Goal: Task Accomplishment & Management: Complete application form

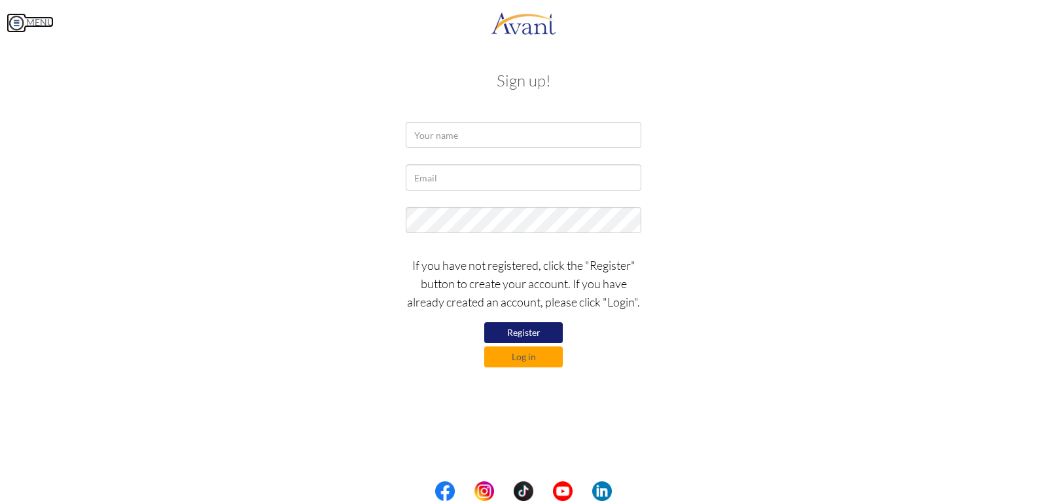
click at [16, 22] on img at bounding box center [17, 23] width 20 height 20
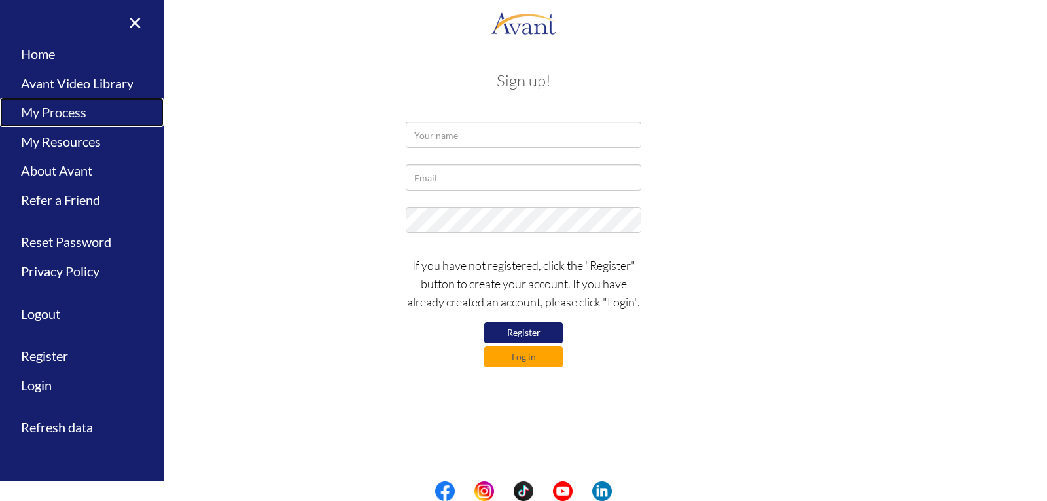
click at [58, 109] on link "My Process" at bounding box center [82, 112] width 164 height 29
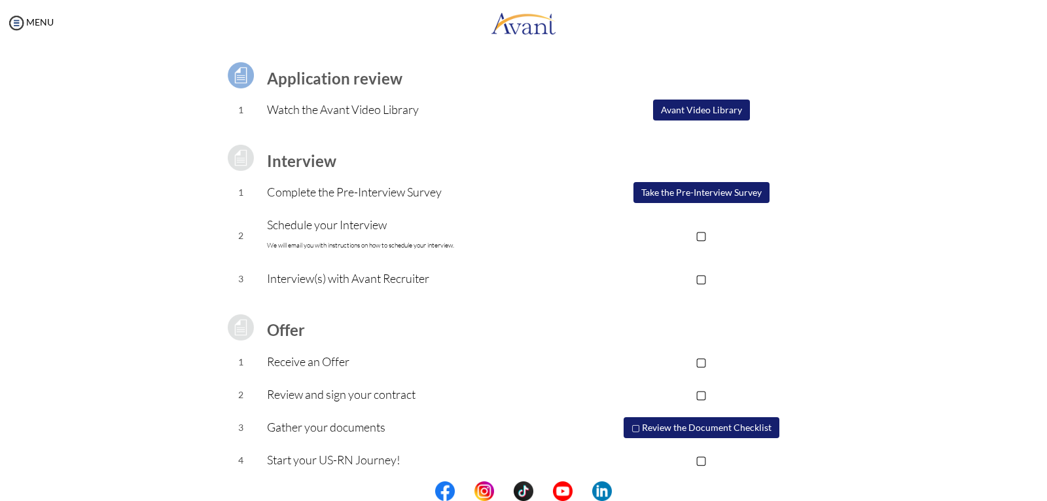
scroll to position [88, 0]
click at [696, 232] on p "▢" at bounding box center [701, 234] width 262 height 18
click at [374, 242] on font "We will email you with instructions on how to schedule your interview." at bounding box center [360, 244] width 187 height 9
click at [644, 189] on button "Take the Pre-Interview Survey" at bounding box center [702, 191] width 136 height 21
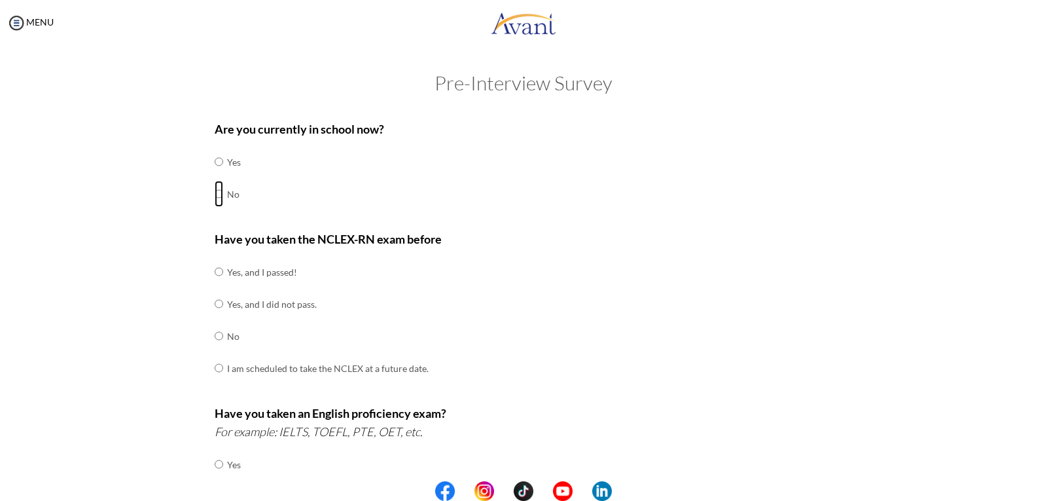
click at [215, 175] on input "radio" at bounding box center [219, 162] width 9 height 26
radio input "true"
click at [215, 285] on input "radio" at bounding box center [219, 272] width 9 height 26
radio input "true"
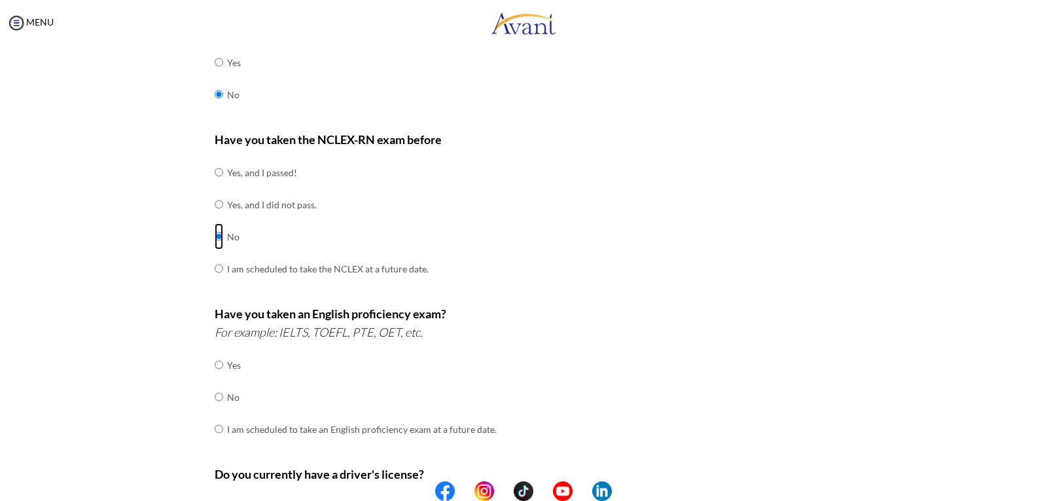
scroll to position [131, 0]
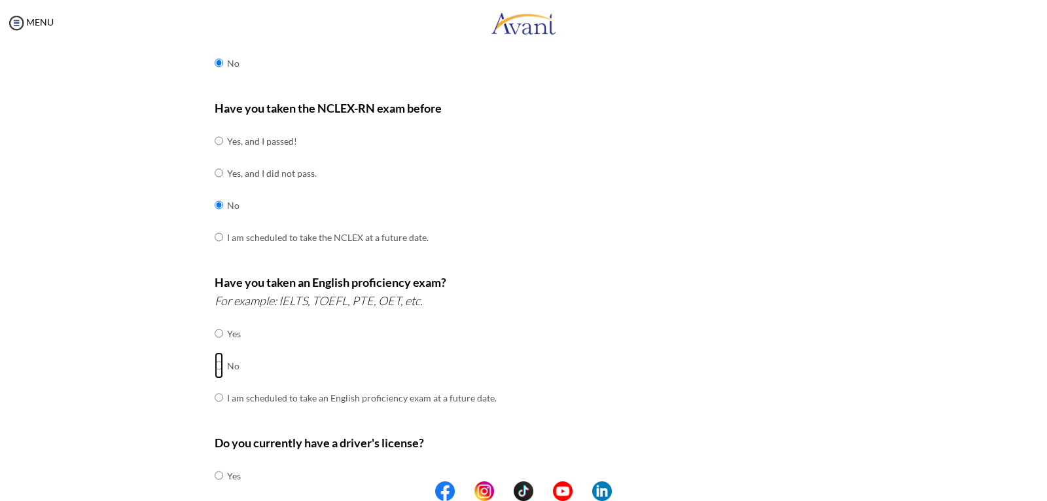
click at [215, 346] on input "radio" at bounding box center [219, 333] width 9 height 26
radio input "true"
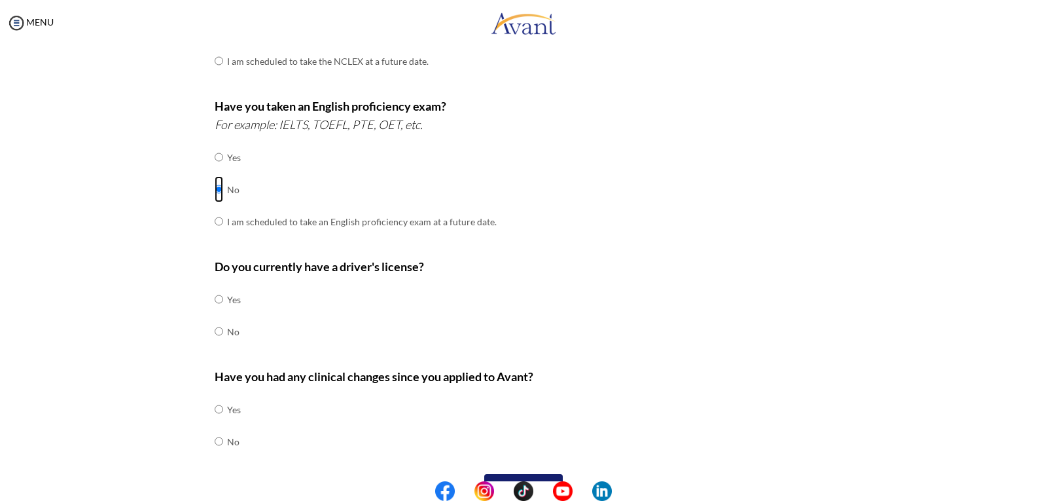
scroll to position [312, 0]
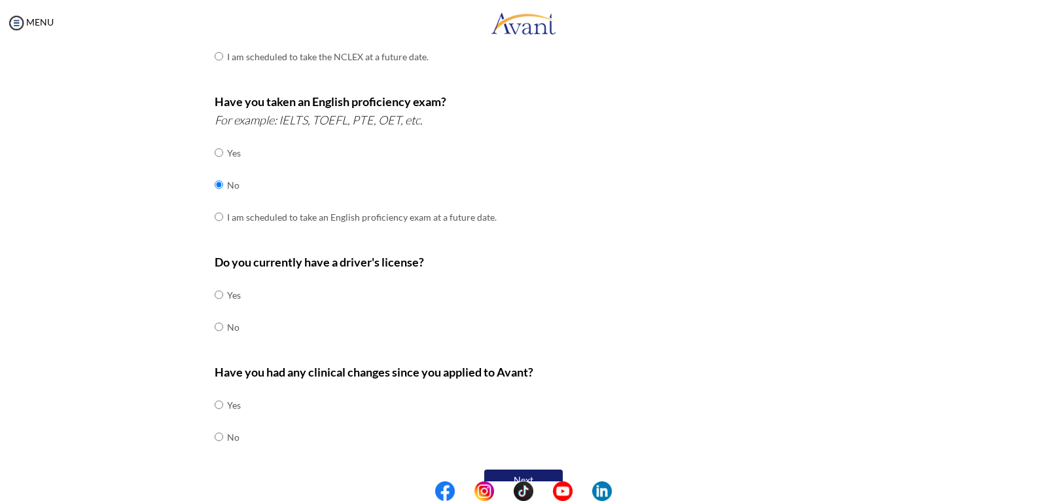
click at [223, 297] on td at bounding box center [225, 295] width 4 height 32
click at [215, 297] on input "radio" at bounding box center [219, 294] width 9 height 26
radio input "true"
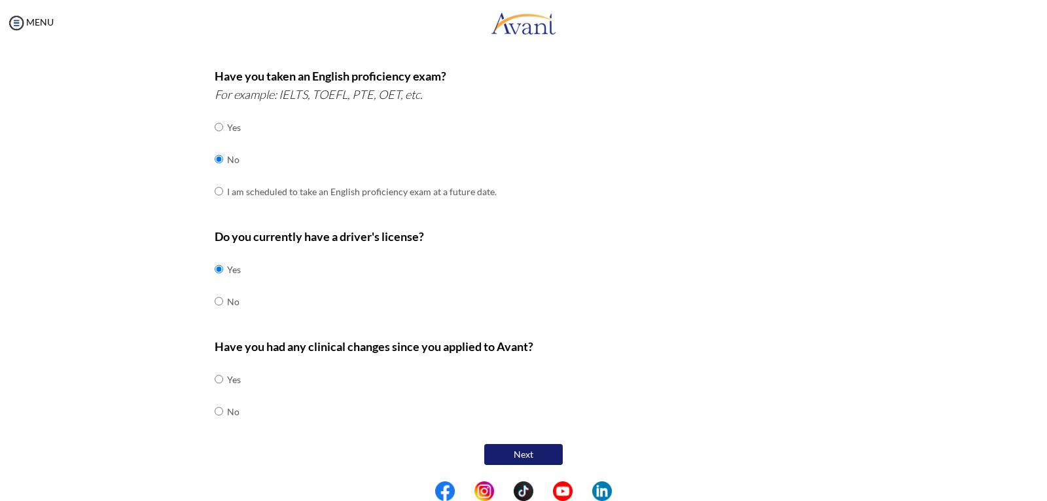
click at [206, 347] on div "Are you currently in school now? Yes No Have you taken the NCLEX-RN exam before…" at bounding box center [524, 122] width 638 height 692
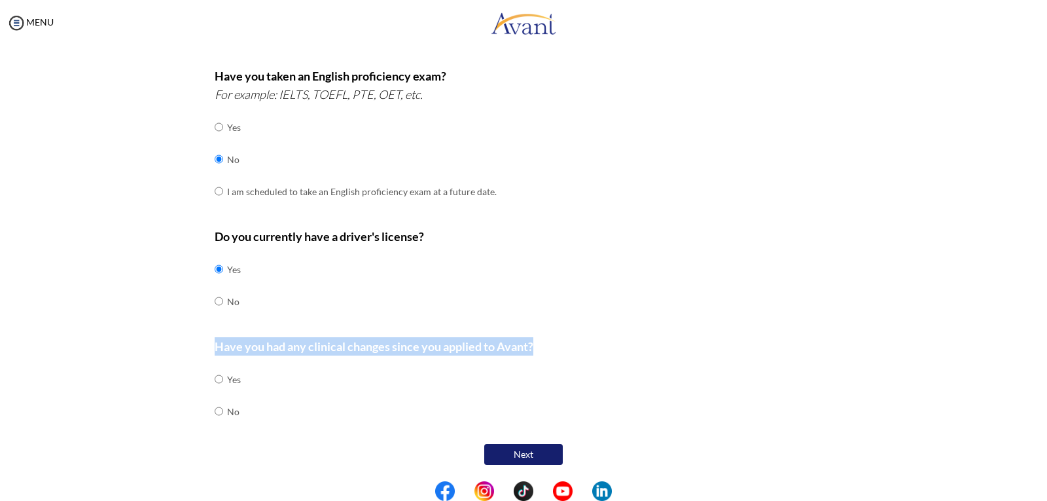
drag, startPoint x: 206, startPoint y: 347, endPoint x: 548, endPoint y: 340, distance: 342.4
click at [548, 340] on div "Are you currently in school now? Yes No Have you taken the NCLEX-RN exam before…" at bounding box center [524, 122] width 638 height 692
copy b "Have you had any clinical changes since you applied to Avant?"
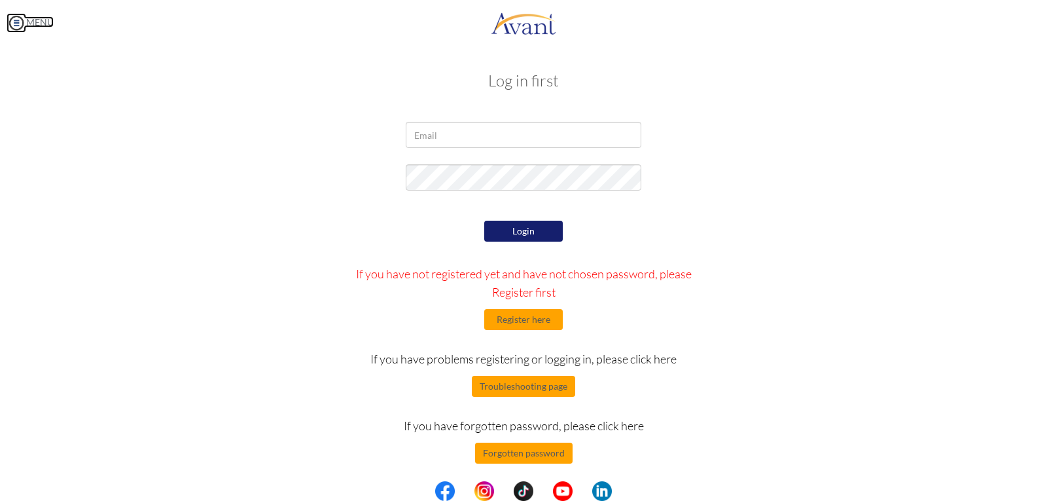
click at [13, 24] on img at bounding box center [17, 23] width 20 height 20
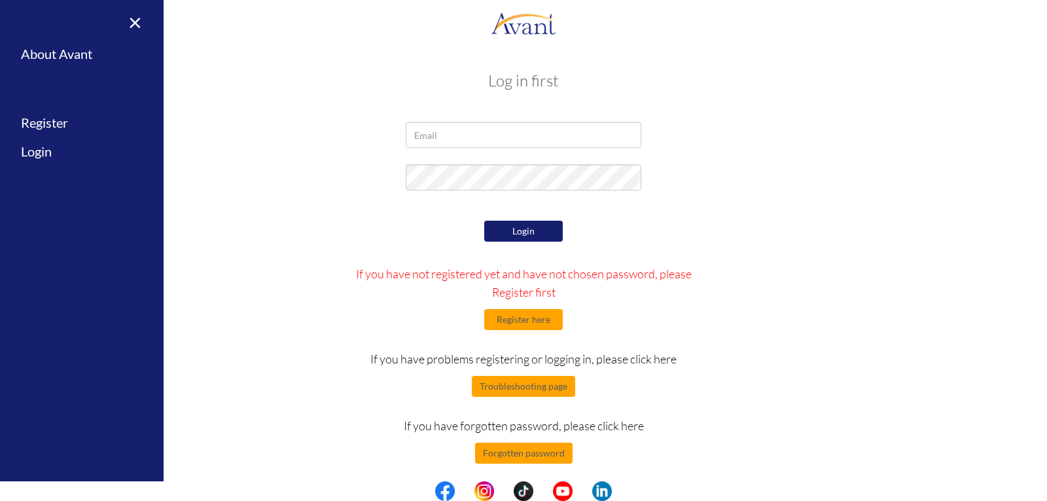
click at [338, 50] on div "My Status What is the next step? We would like you to watch the introductory vi…" at bounding box center [523, 296] width 1047 height 501
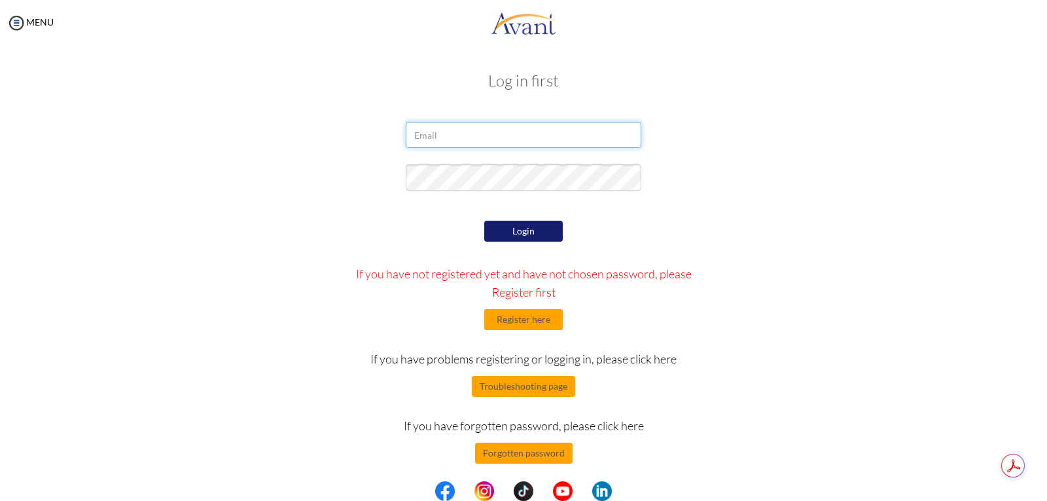
click at [444, 137] on input "email" at bounding box center [524, 135] width 236 height 26
type input "[EMAIL_ADDRESS][DOMAIN_NAME]"
click at [522, 229] on button "Login" at bounding box center [523, 231] width 79 height 21
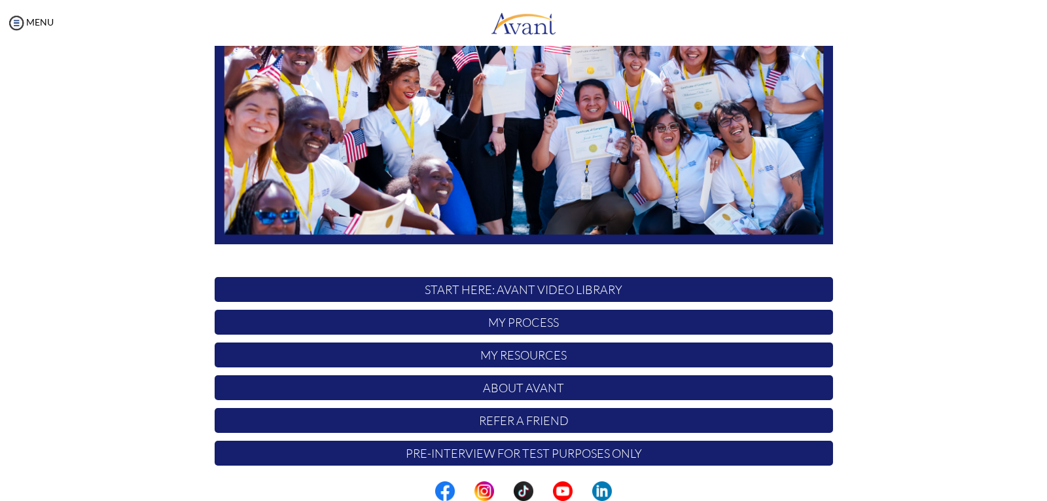
scroll to position [226, 0]
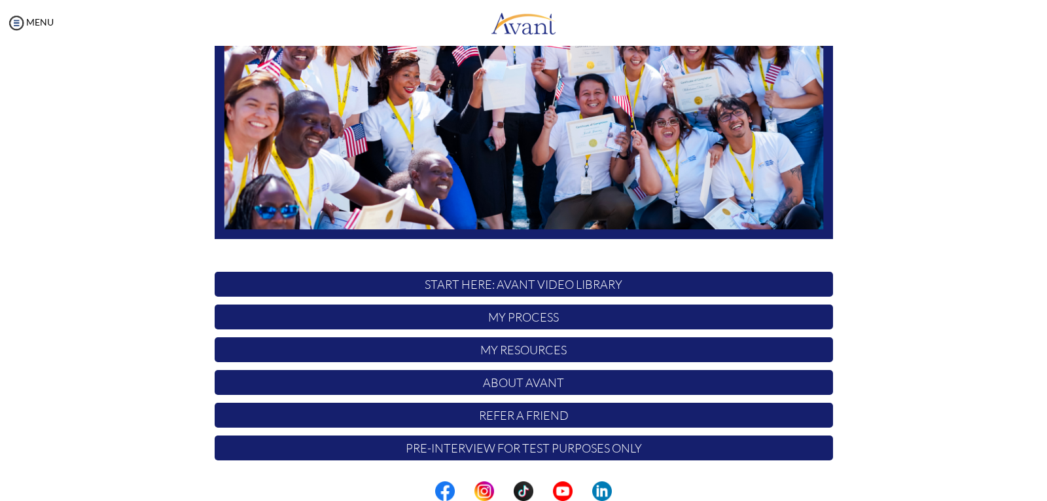
click at [649, 310] on p "My Process" at bounding box center [524, 316] width 619 height 25
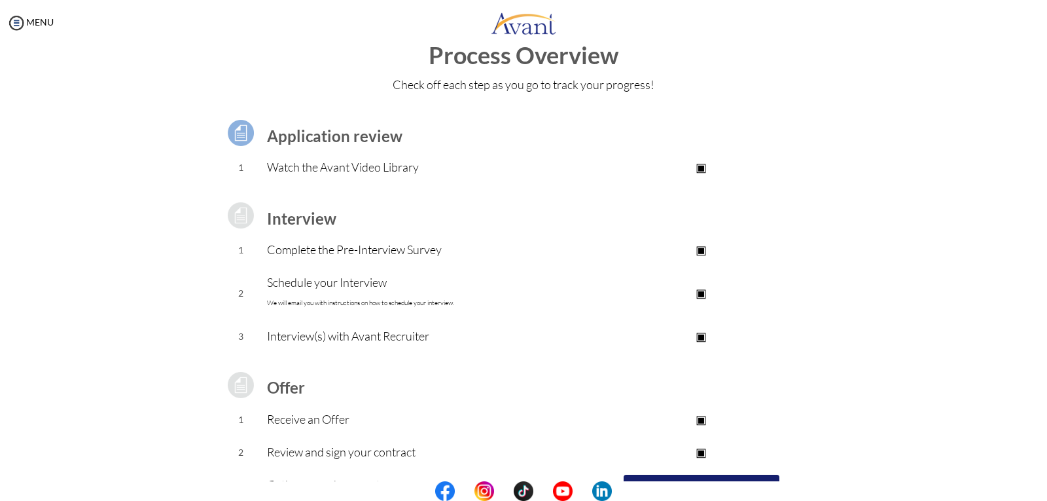
scroll to position [0, 0]
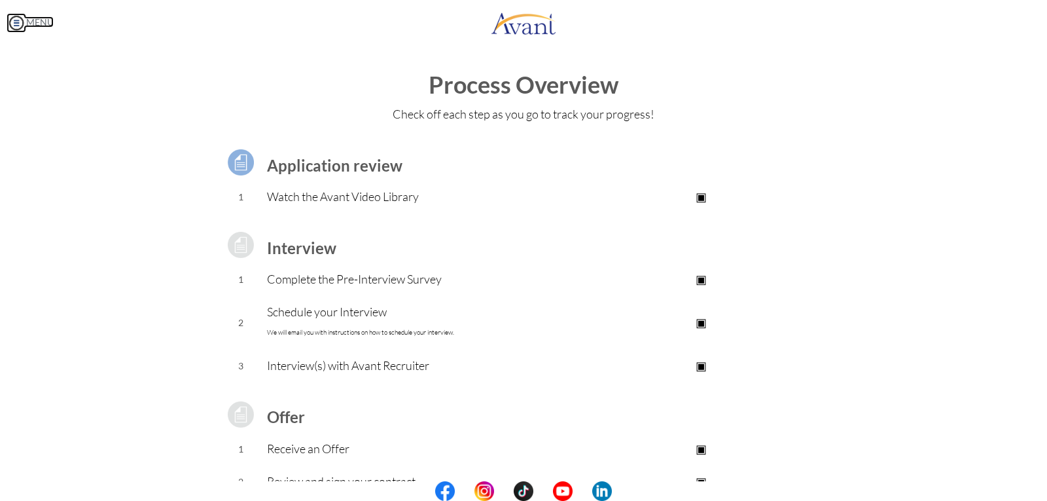
click at [16, 26] on img at bounding box center [17, 23] width 20 height 20
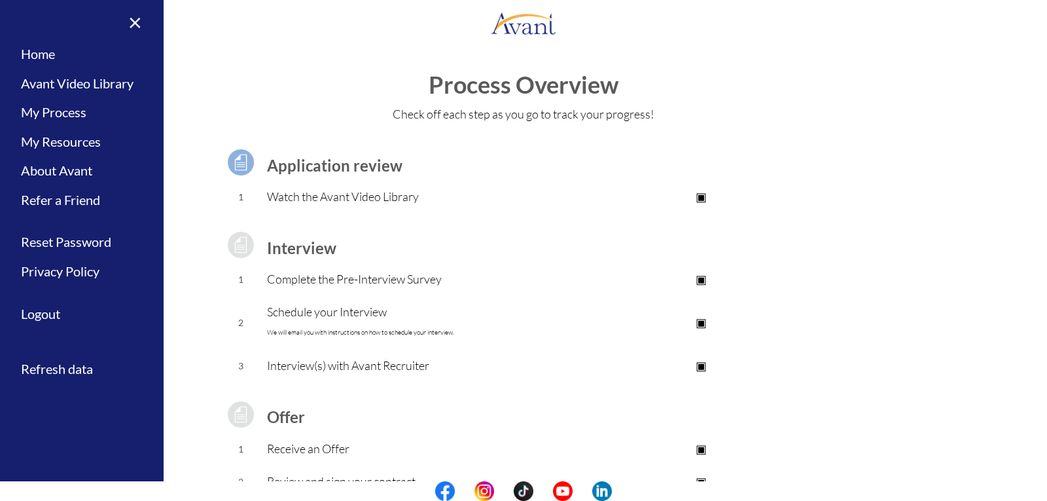
click at [340, 129] on div "Process Overview Check off each step as you go to track your progress! Applicat…" at bounding box center [523, 350] width 1021 height 557
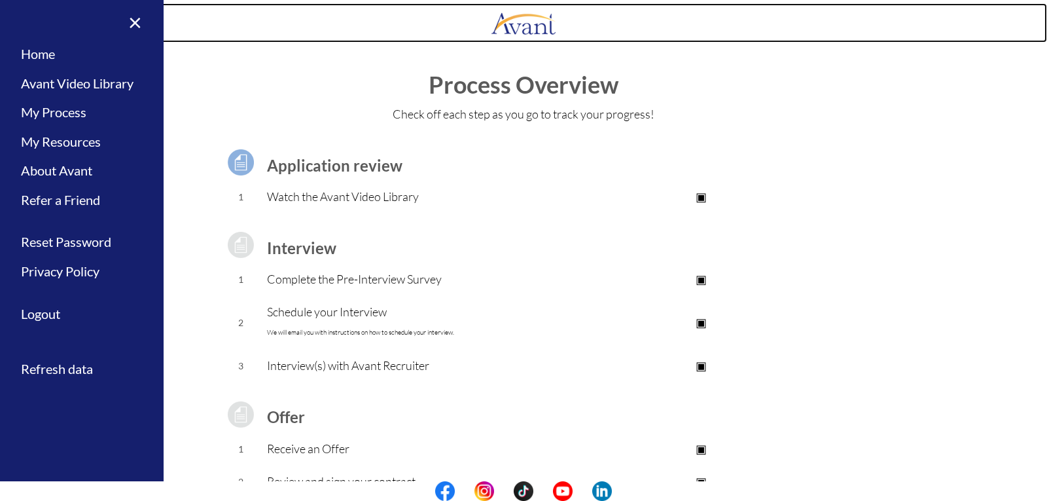
click at [188, 36] on link at bounding box center [523, 22] width 1047 height 39
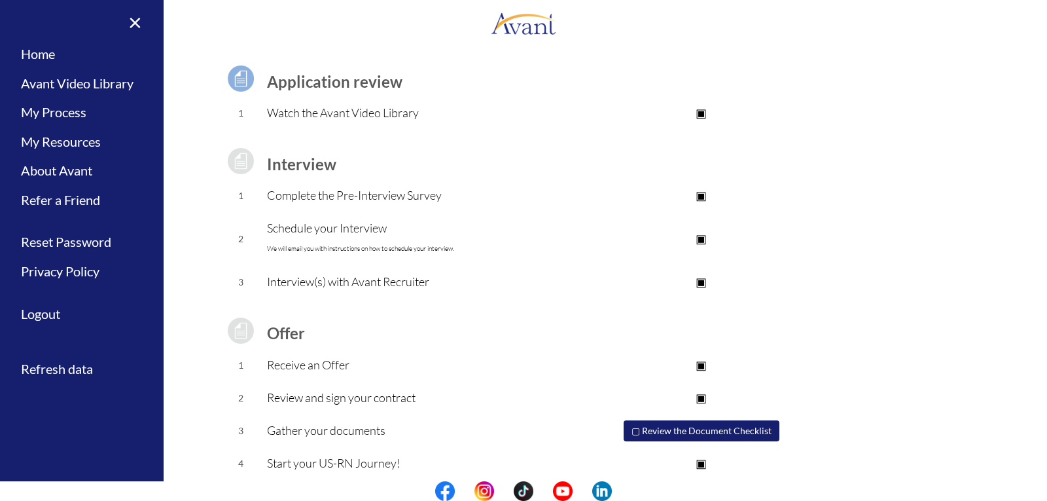
click at [642, 428] on button "▢ Review the Document Checklist" at bounding box center [702, 430] width 156 height 21
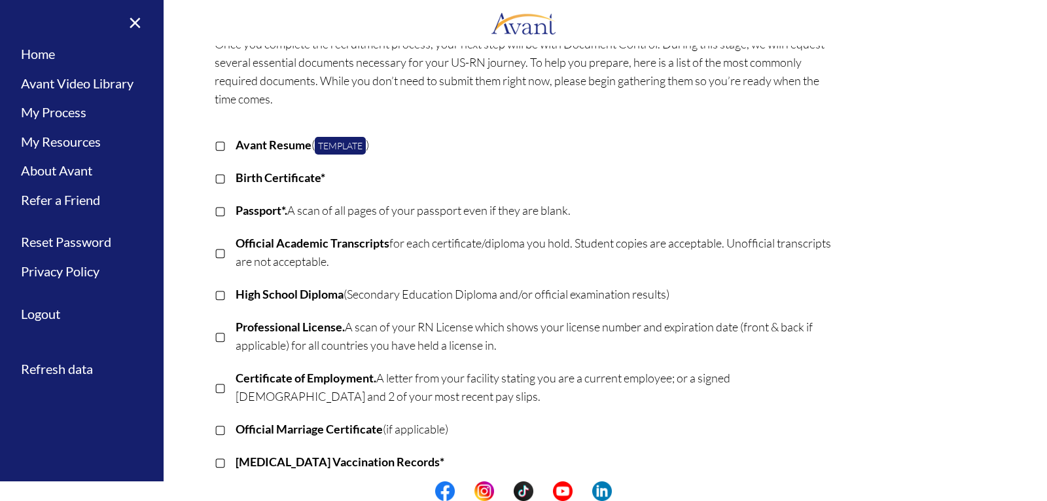
scroll to position [0, 0]
